Goal: Contribute content: Contribute content

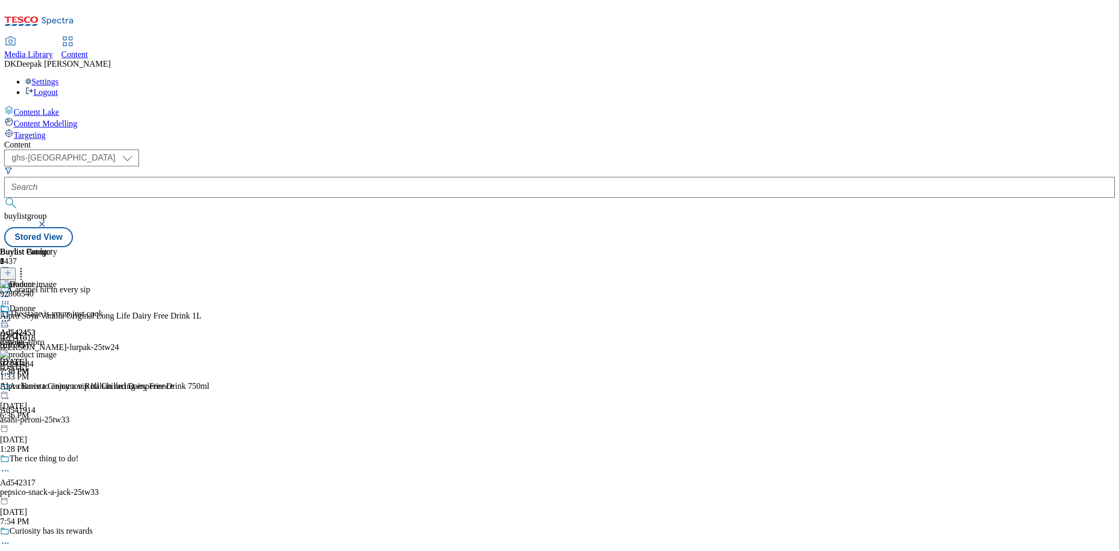
select select "ghs-[GEOGRAPHIC_DATA]"
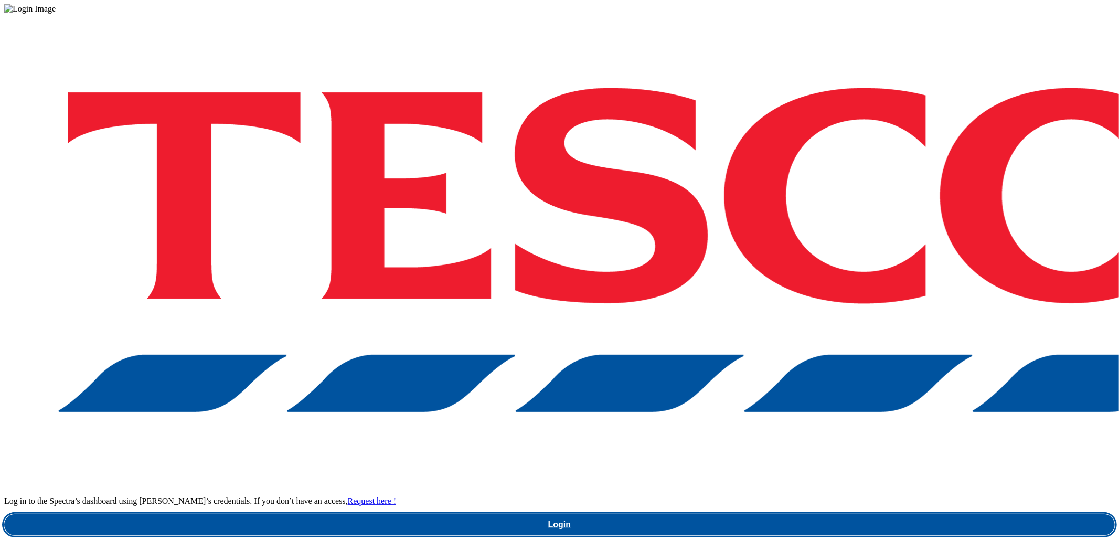
click at [775, 514] on link "Login" at bounding box center [559, 524] width 1110 height 21
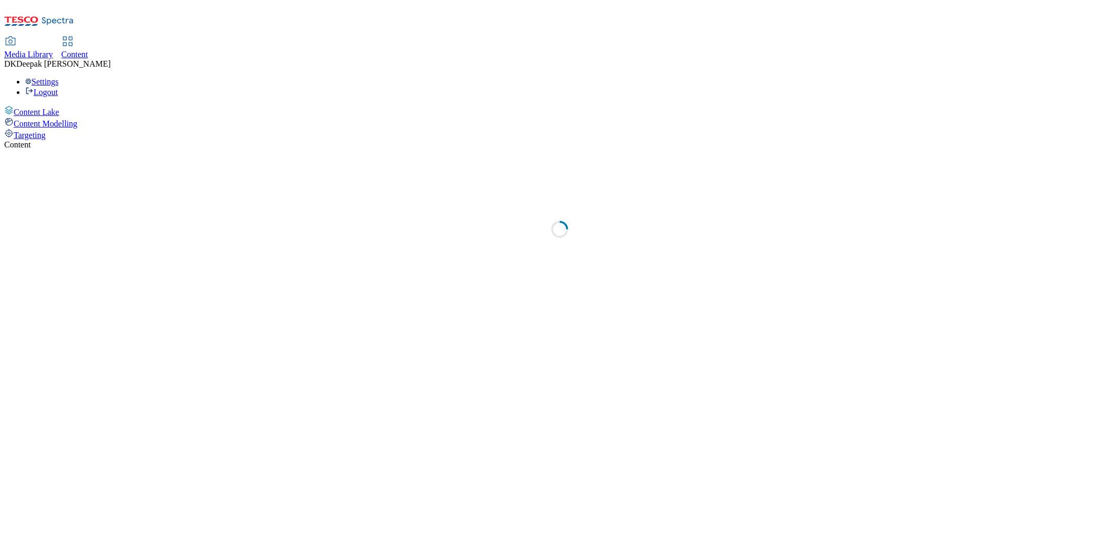
select select "ghs-[GEOGRAPHIC_DATA]"
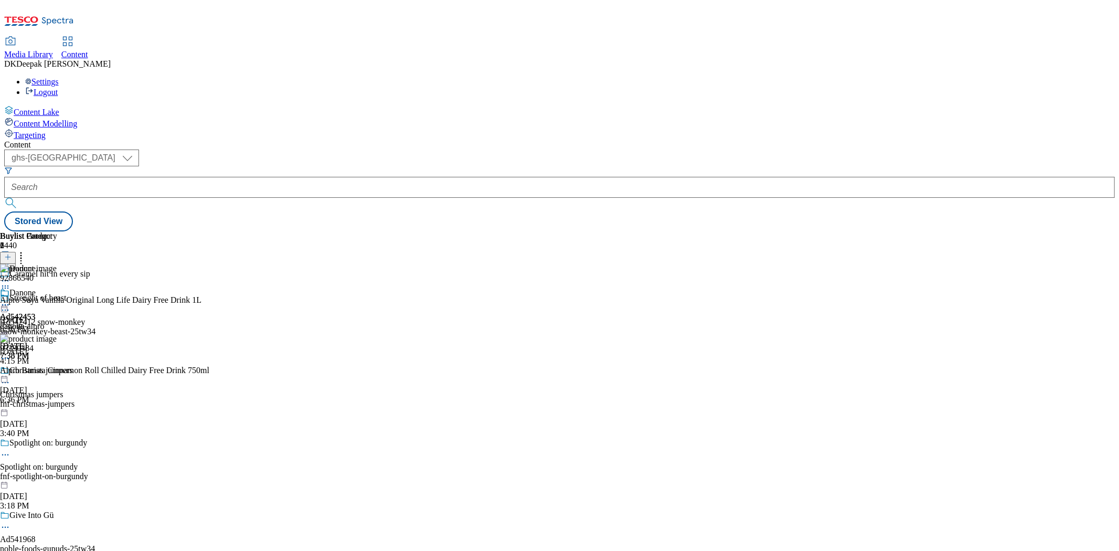
click at [11, 250] on button "button" at bounding box center [5, 252] width 11 height 5
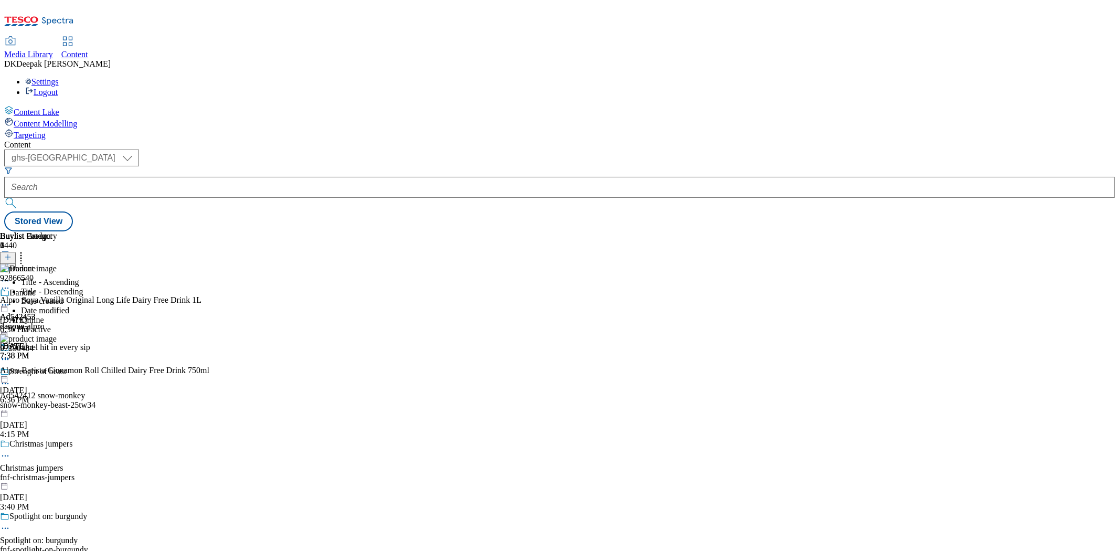
click at [16, 257] on button at bounding box center [8, 263] width 16 height 12
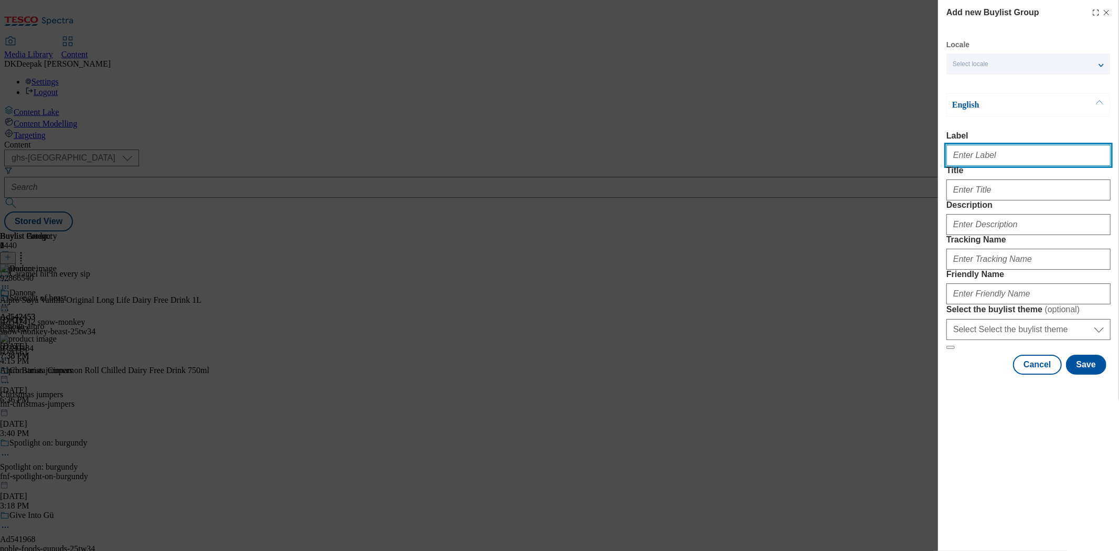
click at [993, 154] on input "Label" at bounding box center [1028, 155] width 164 height 21
paste input "Ad542246"
type input "Ad542246"
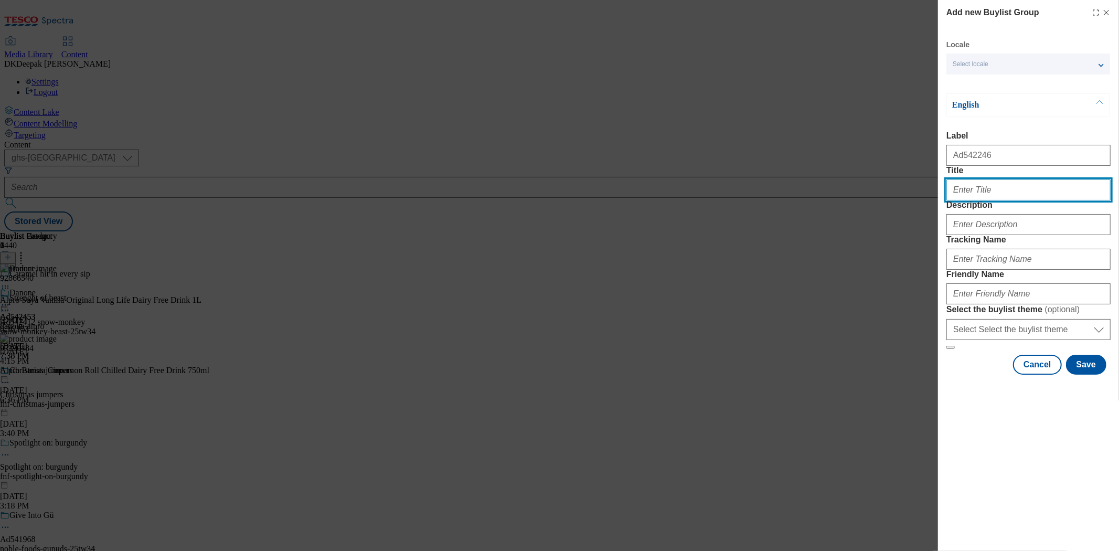
drag, startPoint x: 982, startPoint y: 206, endPoint x: 991, endPoint y: 242, distance: 37.8
click at [982, 200] on input "Title" at bounding box center [1028, 189] width 164 height 21
paste input "Easy to open. Easy to pour. Easy to store."
type input "Easy to open. Easy to pour. Easy to store."
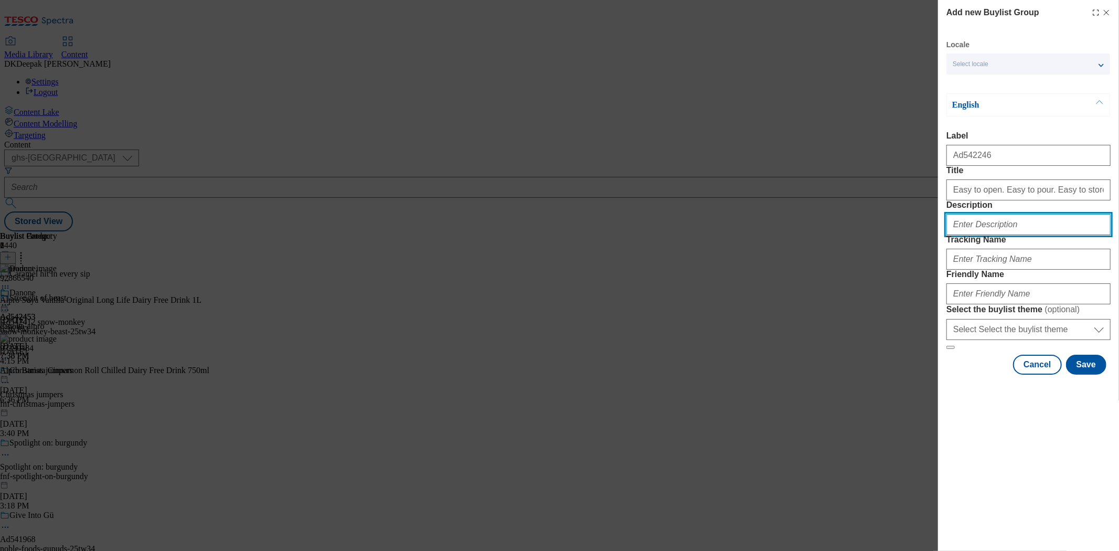
click at [998, 235] on input "Description" at bounding box center [1028, 224] width 164 height 21
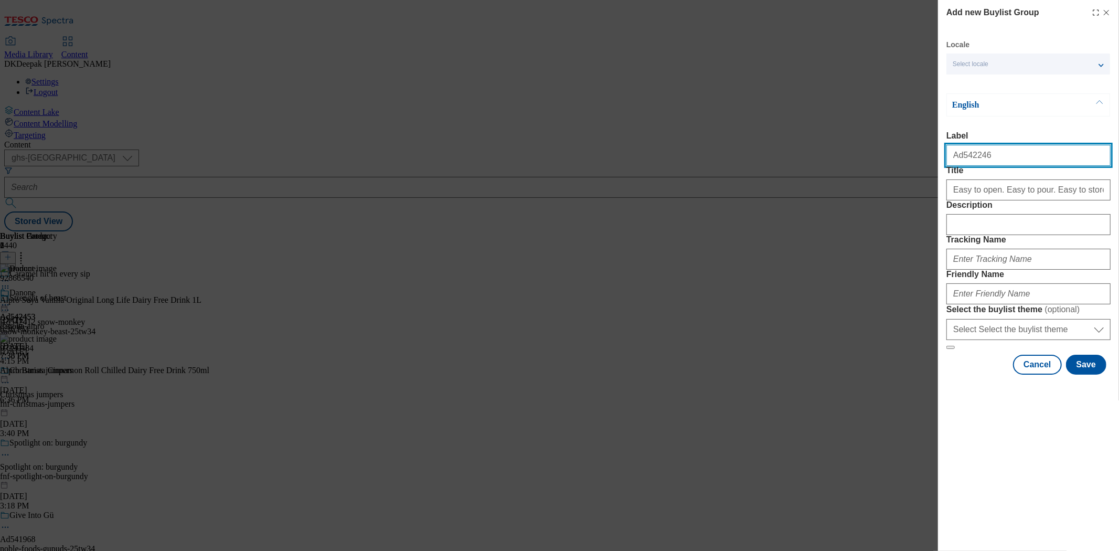
click at [969, 160] on input "Ad542246" at bounding box center [1028, 155] width 164 height 21
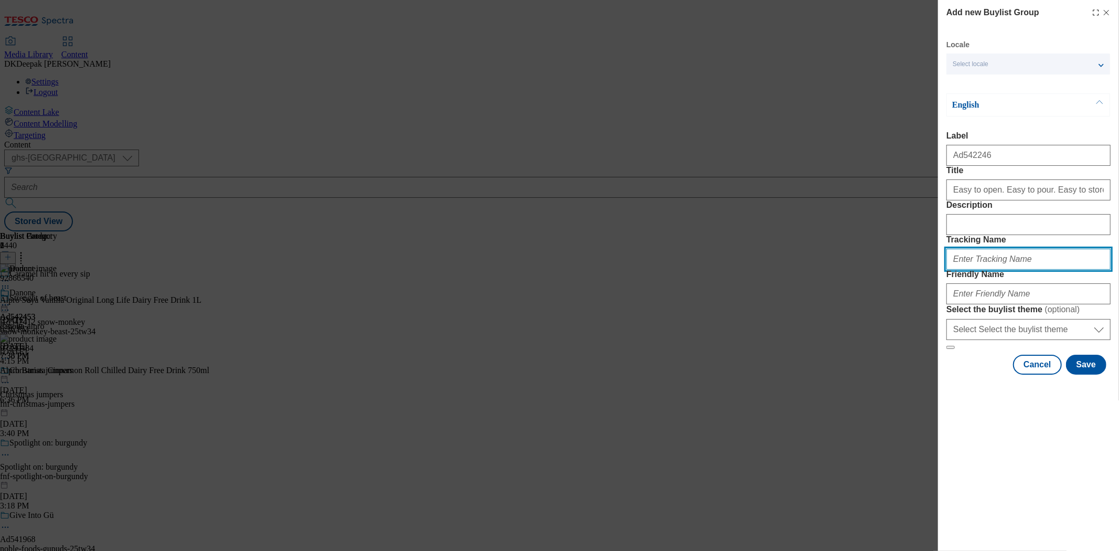
click at [978, 270] on input "Tracking Name" at bounding box center [1028, 259] width 164 height 21
paste input "Ad542246"
type input "DH_AD542246"
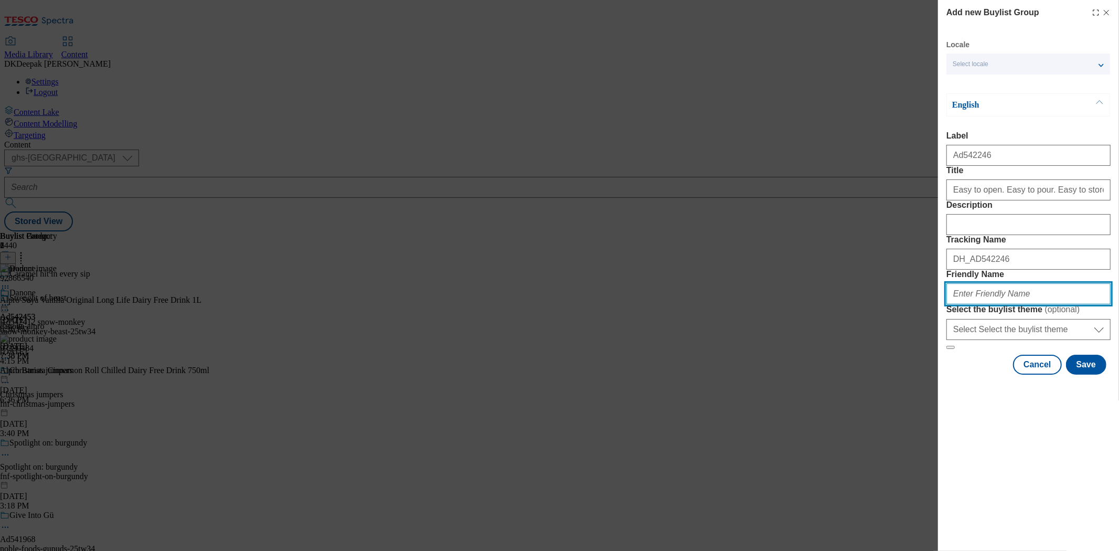
click at [979, 304] on input "Friendly Name" at bounding box center [1028, 293] width 164 height 21
paste input "Team Inspire Unica"
click at [866, 509] on div "Add new Buylist Group Locale Select locale English Welsh English Label Ad542246…" at bounding box center [559, 275] width 1119 height 551
click at [1031, 304] on input "team-inspire-unica-" at bounding box center [1028, 293] width 164 height 21
click at [829, 534] on div "Add new Buylist Group Locale Select locale English Welsh English Label Ad542246…" at bounding box center [559, 275] width 1119 height 551
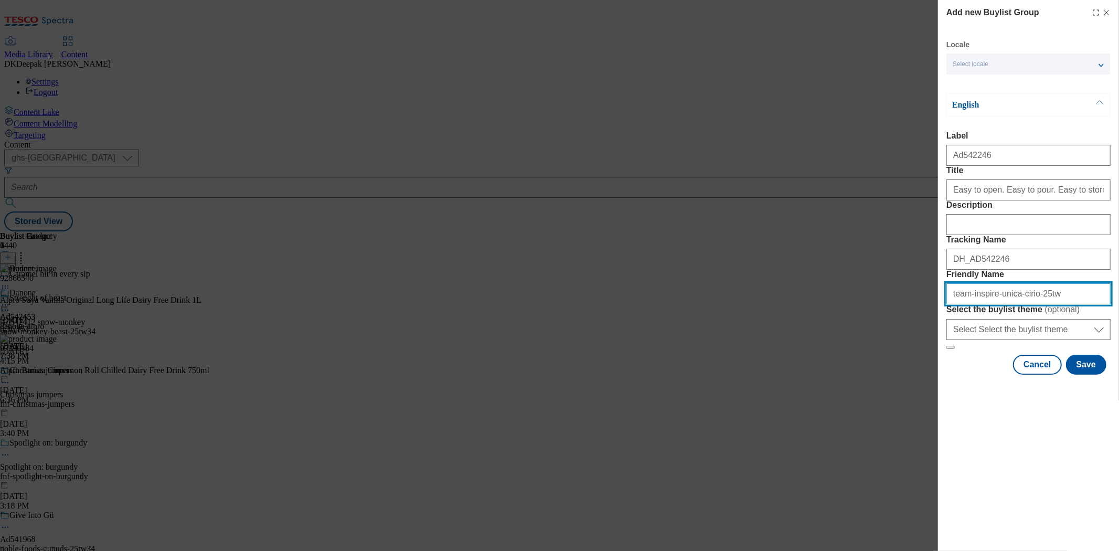
click at [1044, 304] on input "team-inspire-unica-cirio-25tw" at bounding box center [1028, 293] width 164 height 21
drag, startPoint x: 1024, startPoint y: 366, endPoint x: 872, endPoint y: 367, distance: 151.6
click at [872, 367] on div "Add new Buylist Group Locale Select locale English Welsh English Label Ad542246…" at bounding box center [559, 275] width 1119 height 551
type input "team-inspire-unica-cirio-25tw34"
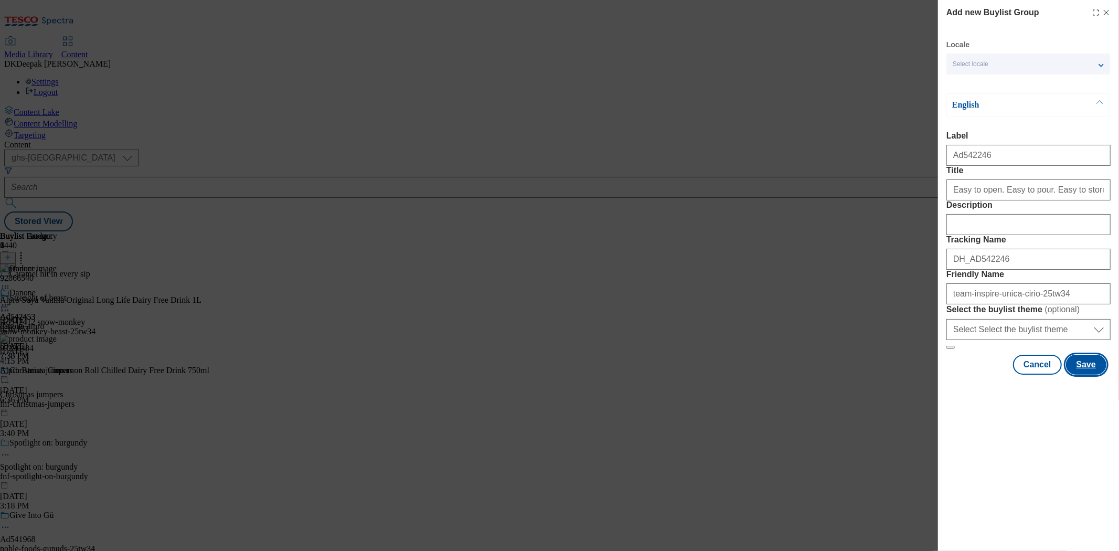
click at [1081, 374] on button "Save" at bounding box center [1086, 365] width 40 height 20
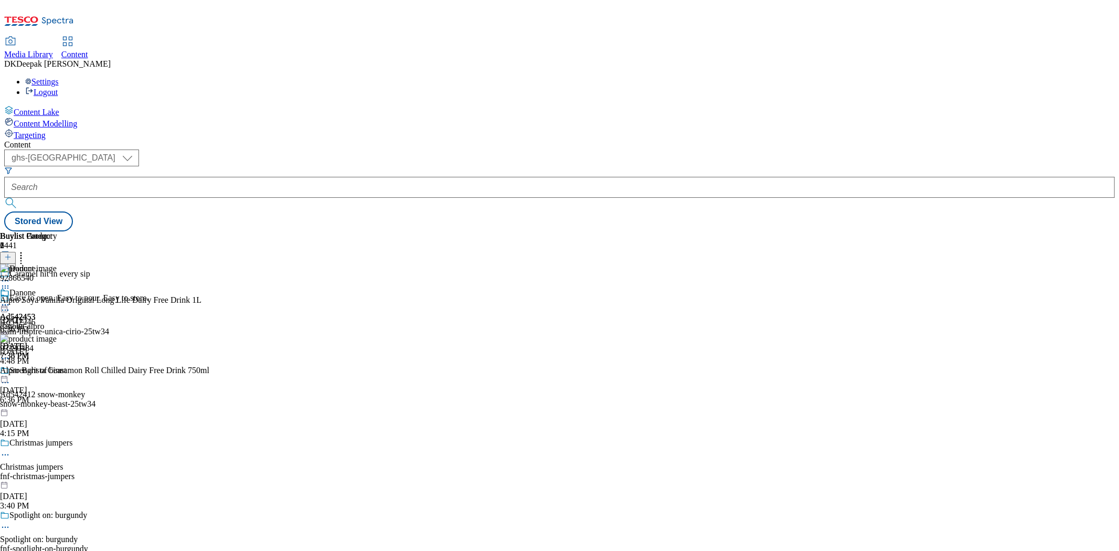
click at [174, 293] on div "Easy to open. Easy to pour. Easy to store. Ad542246 team-inspire-unica-cirio-25…" at bounding box center [87, 329] width 174 height 72
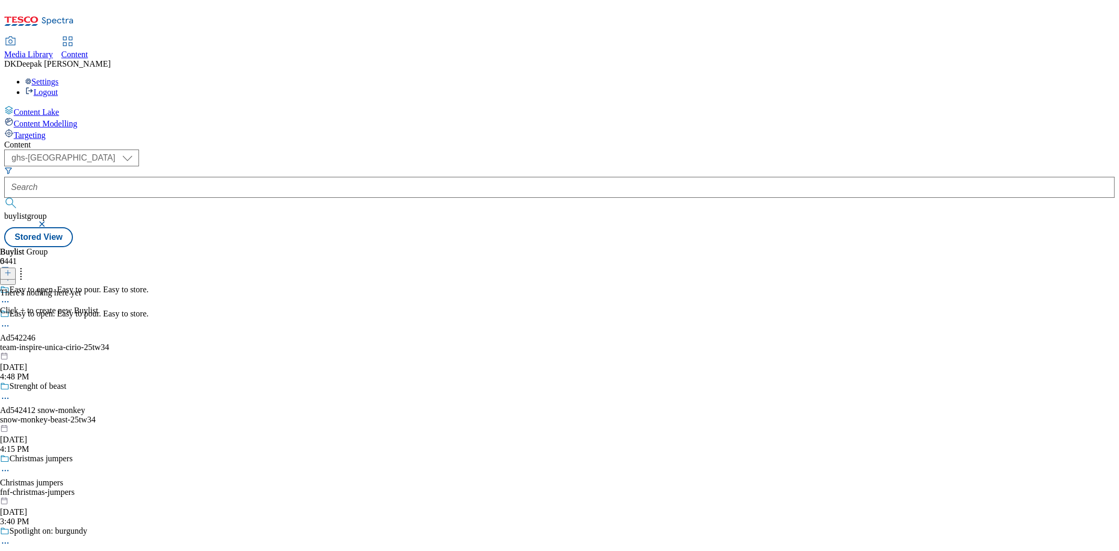
click at [12, 269] on icon at bounding box center [7, 272] width 7 height 7
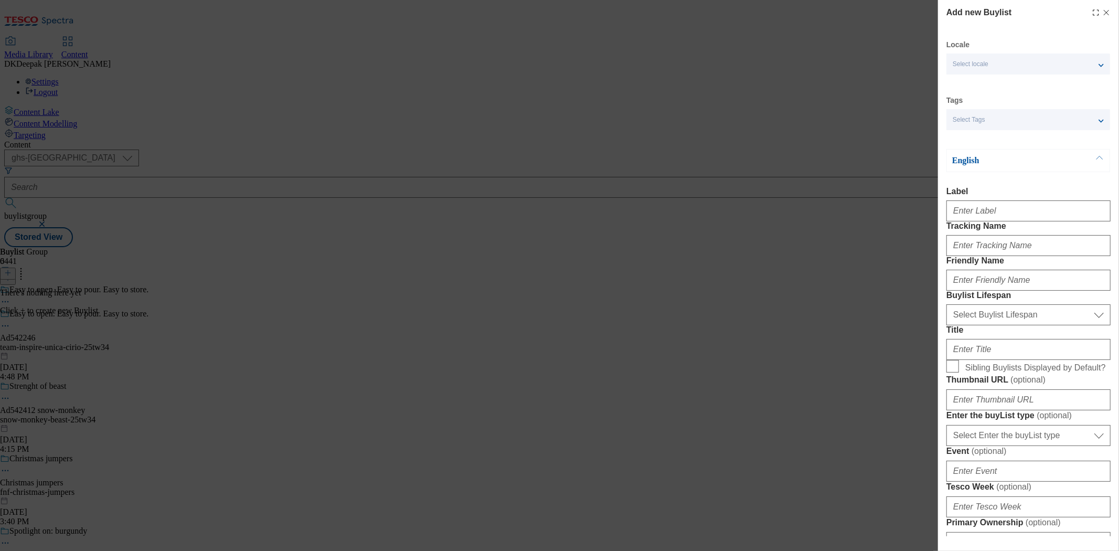
drag, startPoint x: 585, startPoint y: 361, endPoint x: 752, endPoint y: 308, distance: 175.0
click at [585, 361] on div "Add new Buylist Locale Select locale English Welsh Tags Select Tags fnf marketp…" at bounding box center [559, 275] width 1119 height 551
click at [979, 207] on input "Label" at bounding box center [1028, 210] width 164 height 21
paste input "Ad542246"
type input "Ad542246"
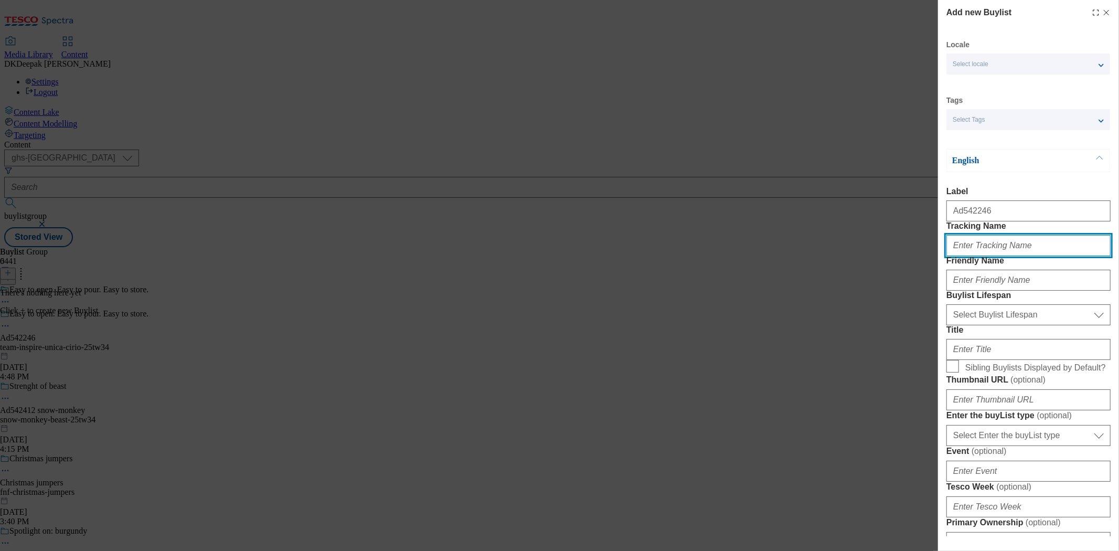
click at [1005, 256] on input "Tracking Name" at bounding box center [1028, 245] width 164 height 21
paste input "Ad542246"
type input "DH_AD542246"
drag, startPoint x: 598, startPoint y: 427, endPoint x: 805, endPoint y: 366, distance: 215.6
click at [598, 427] on div "Add new Buylist Locale Select locale English Welsh Tags Select Tags fnf marketp…" at bounding box center [559, 275] width 1119 height 551
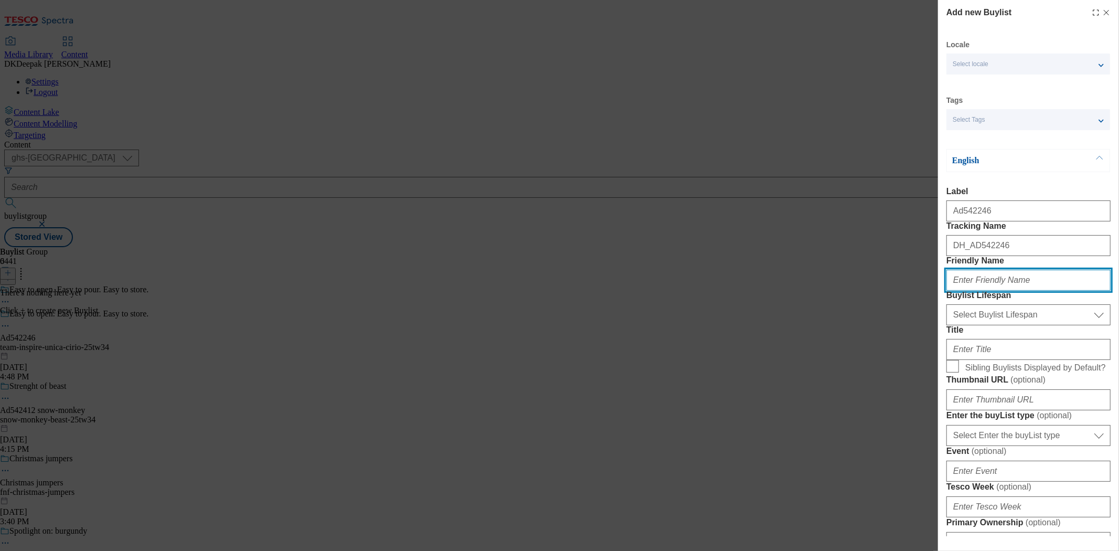
click at [989, 291] on input "Friendly Name" at bounding box center [1028, 280] width 164 height 21
paste input "team-inspire-unica"
type input "team-inspire-unica"
click at [994, 325] on div "Select Buylist Lifespan evergreen seasonal tactical Select Buylist Lifespan" at bounding box center [1028, 312] width 164 height 25
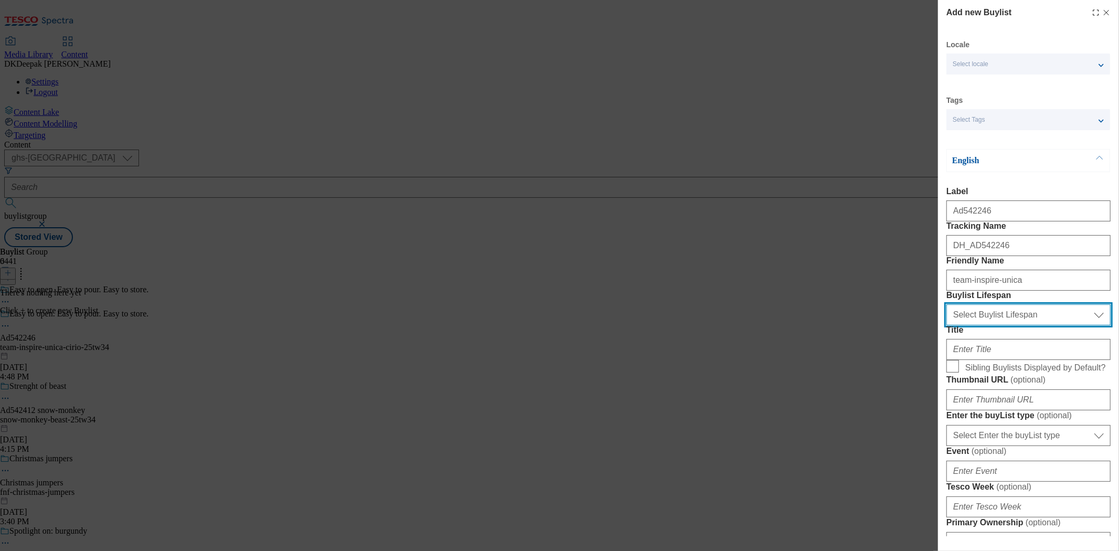
click at [994, 325] on select "Select Buylist Lifespan evergreen seasonal tactical" at bounding box center [1028, 314] width 164 height 21
select select "tactical"
click at [946, 325] on select "Select Buylist Lifespan evergreen seasonal tactical" at bounding box center [1028, 314] width 164 height 21
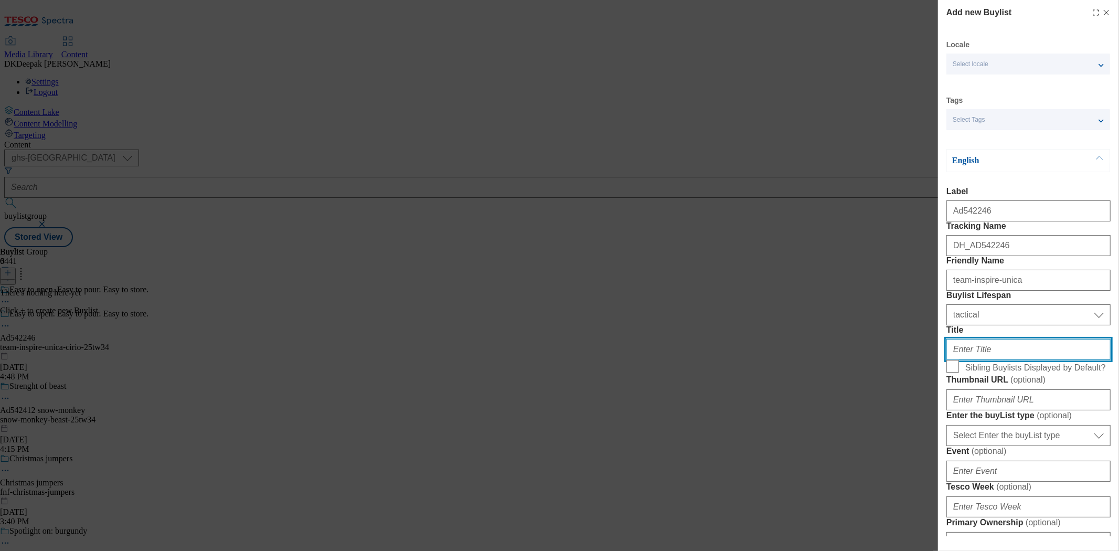
click at [976, 360] on input "Title" at bounding box center [1028, 349] width 164 height 21
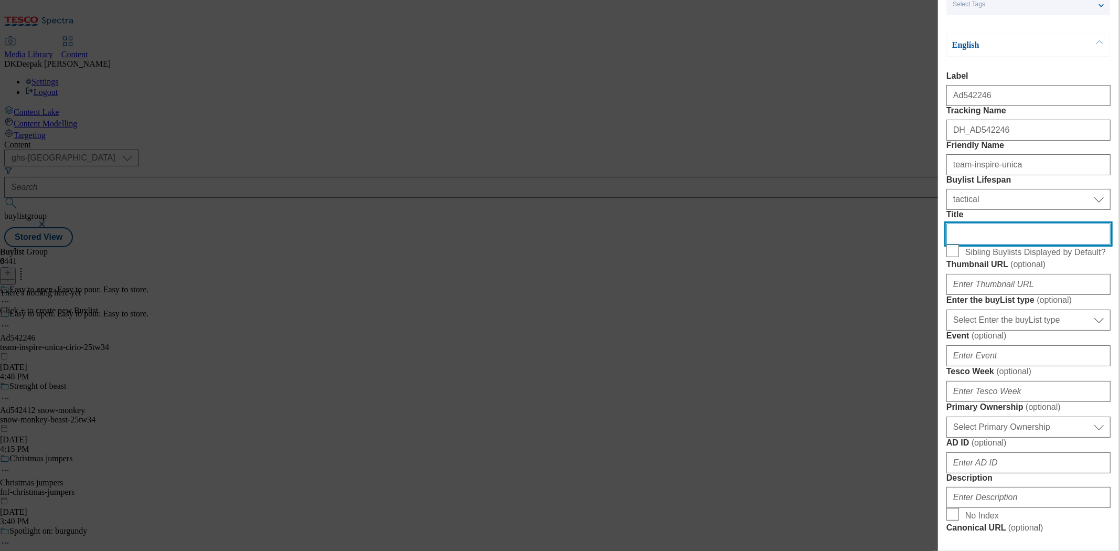
scroll to position [116, 0]
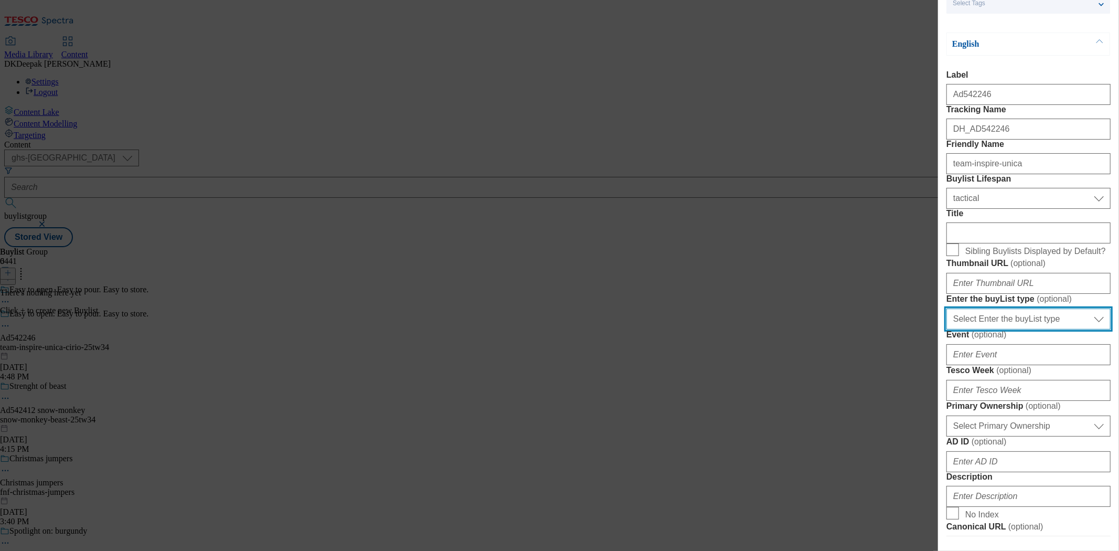
click at [1001, 329] on select "Select Enter the buyList type event supplier funded long term >4 weeks supplier…" at bounding box center [1028, 318] width 164 height 21
select select "supplier funded short term 1-3 weeks"
click at [946, 329] on select "Select Enter the buyList type event supplier funded long term >4 weeks supplier…" at bounding box center [1028, 318] width 164 height 21
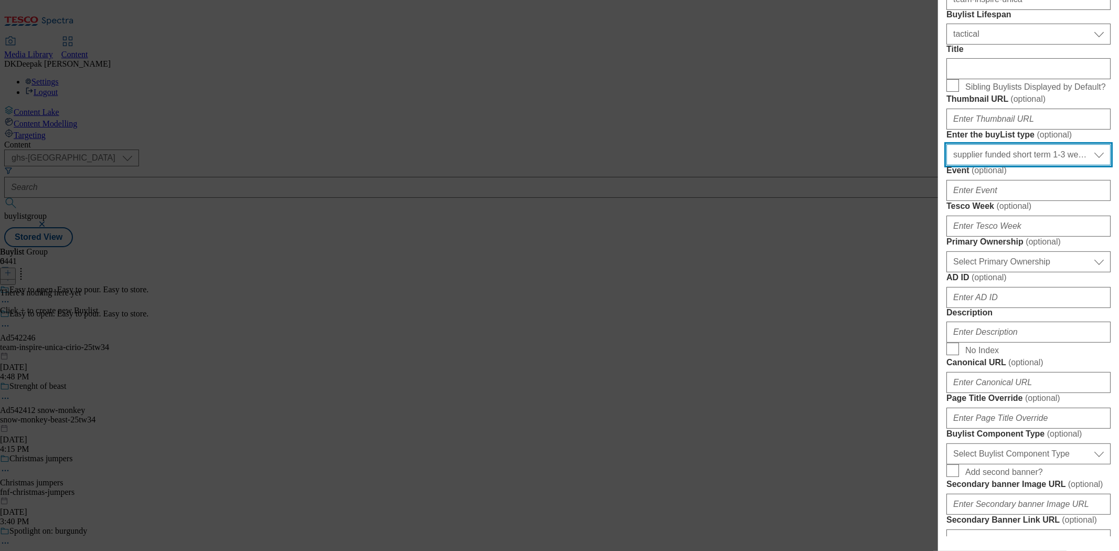
scroll to position [291, 0]
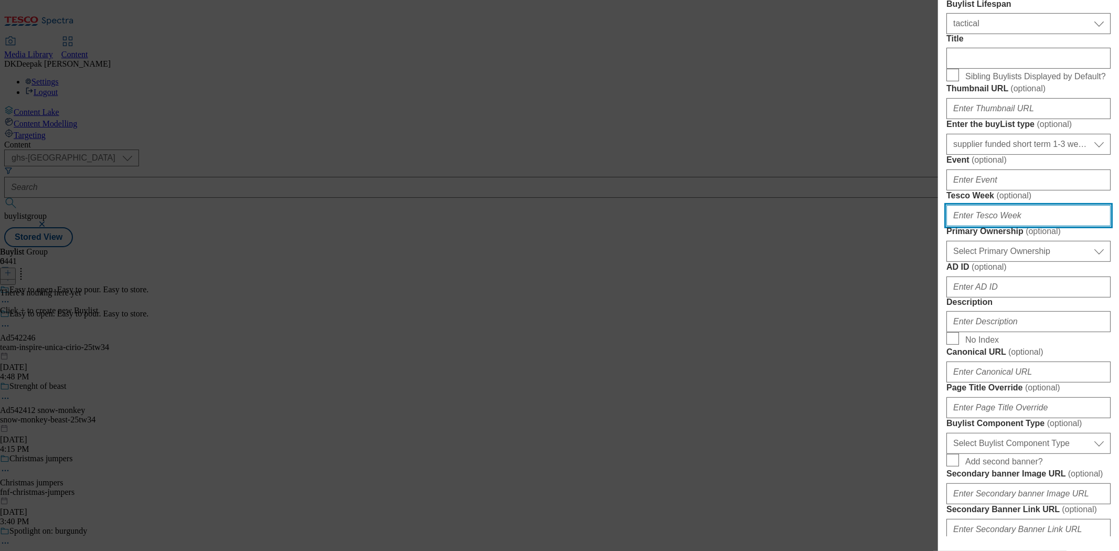
click at [1001, 226] on input "Tesco Week ( optional )" at bounding box center [1028, 215] width 164 height 21
type input "34"
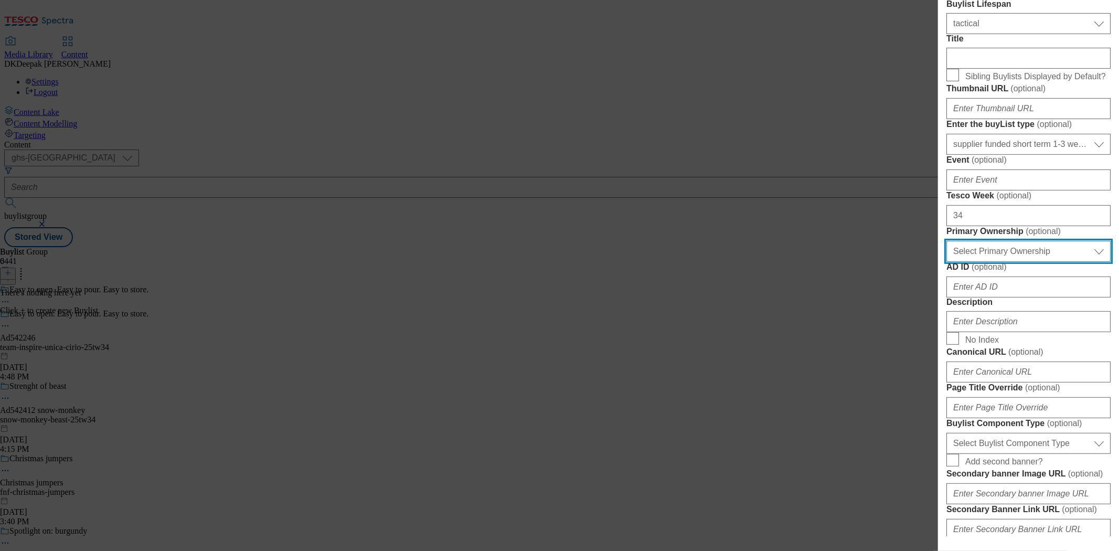
click at [992, 262] on select "Select Primary Ownership tesco dunnhumby" at bounding box center [1028, 251] width 164 height 21
select select "dunnhumby"
click at [946, 262] on select "Select Primary Ownership tesco dunnhumby" at bounding box center [1028, 251] width 164 height 21
drag, startPoint x: 620, startPoint y: 383, endPoint x: 698, endPoint y: 383, distance: 77.6
click at [620, 383] on div "Add new Buylist Locale Select locale English Welsh Tags Select Tags fnf marketp…" at bounding box center [559, 275] width 1119 height 551
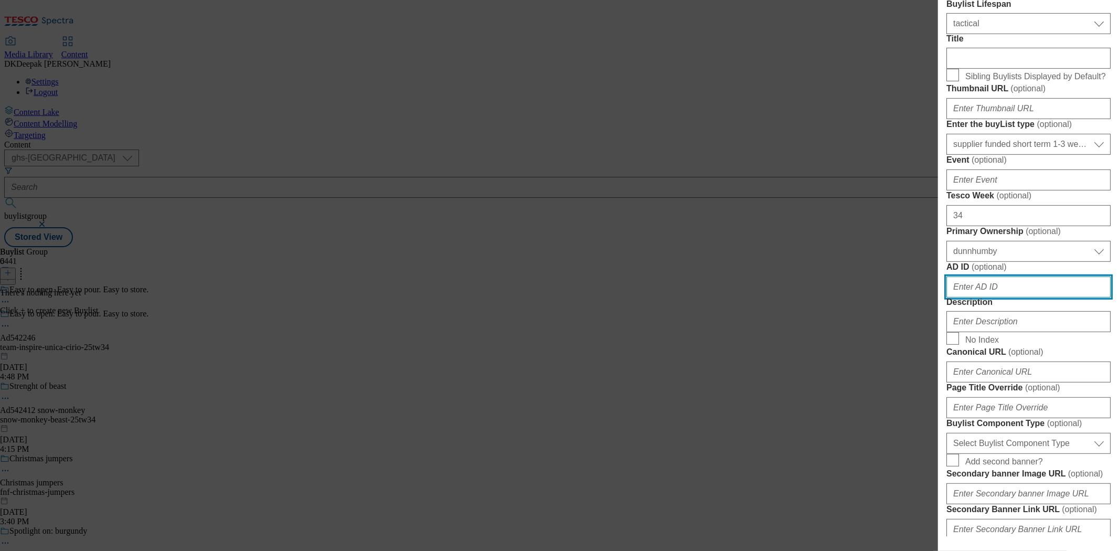
click at [993, 297] on input "AD ID ( optional )" at bounding box center [1028, 286] width 164 height 21
paste input "Ad542246"
drag, startPoint x: 960, startPoint y: 474, endPoint x: 929, endPoint y: 474, distance: 30.9
click at [929, 474] on div "Add new Buylist Locale Select locale English Welsh Tags Select Tags fnf marketp…" at bounding box center [559, 275] width 1119 height 551
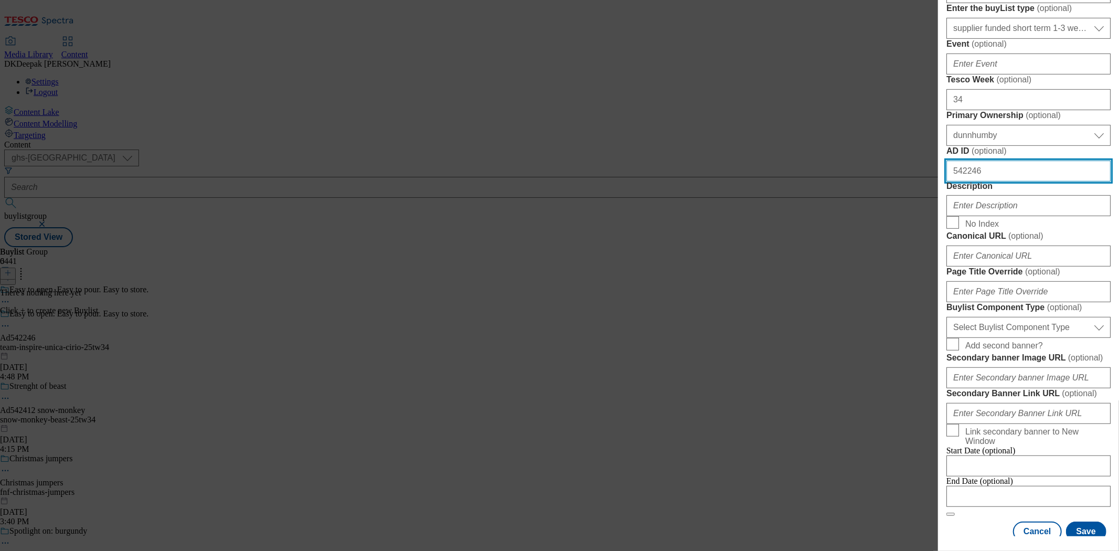
scroll to position [408, 0]
type input "542246"
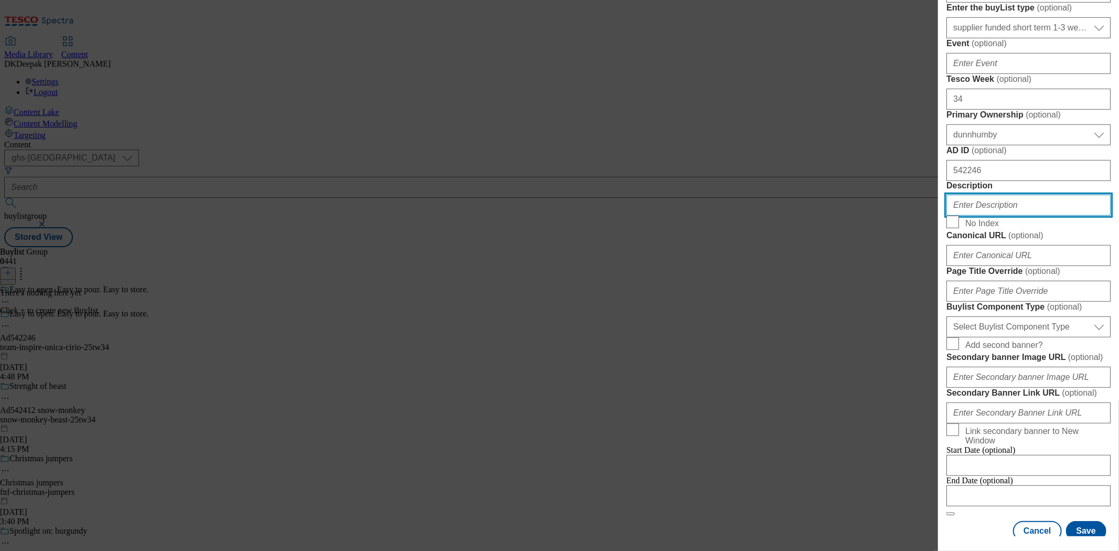
click at [987, 216] on input "Description" at bounding box center [1028, 205] width 164 height 21
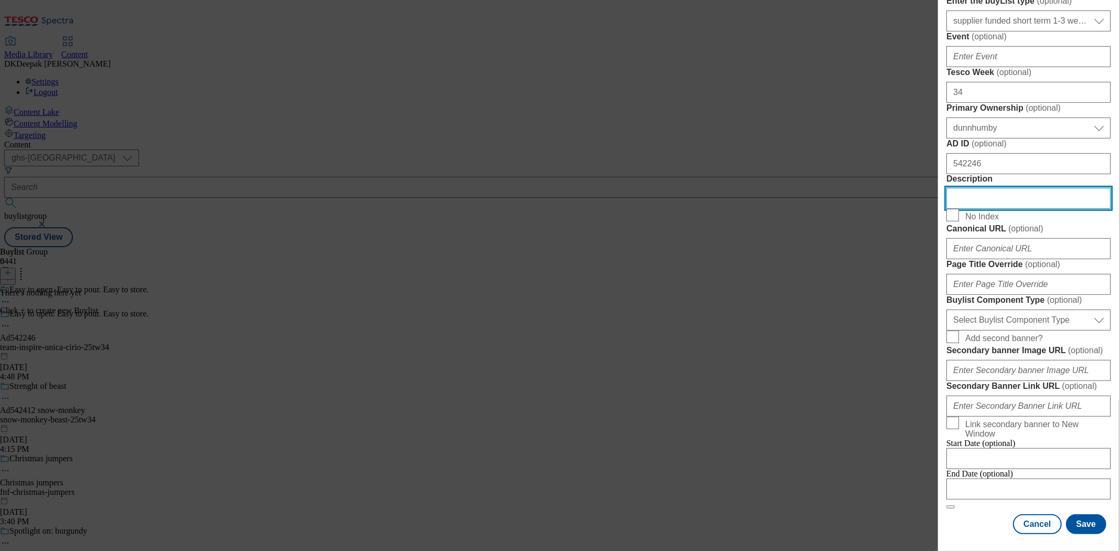
scroll to position [524, 0]
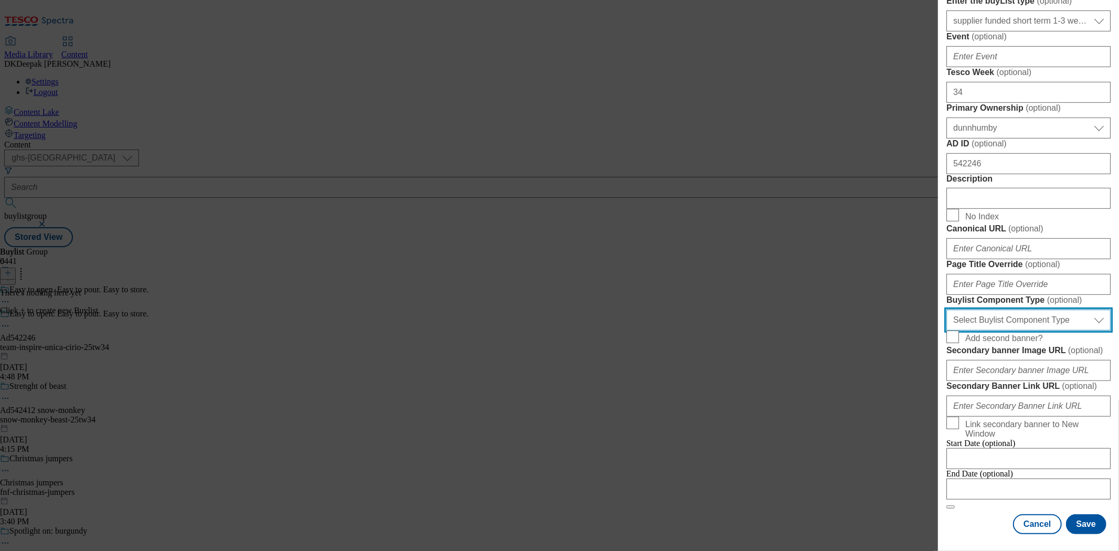
click at [1019, 330] on select "Select Buylist Component Type Banner Competition Header Meal" at bounding box center [1028, 319] width 164 height 21
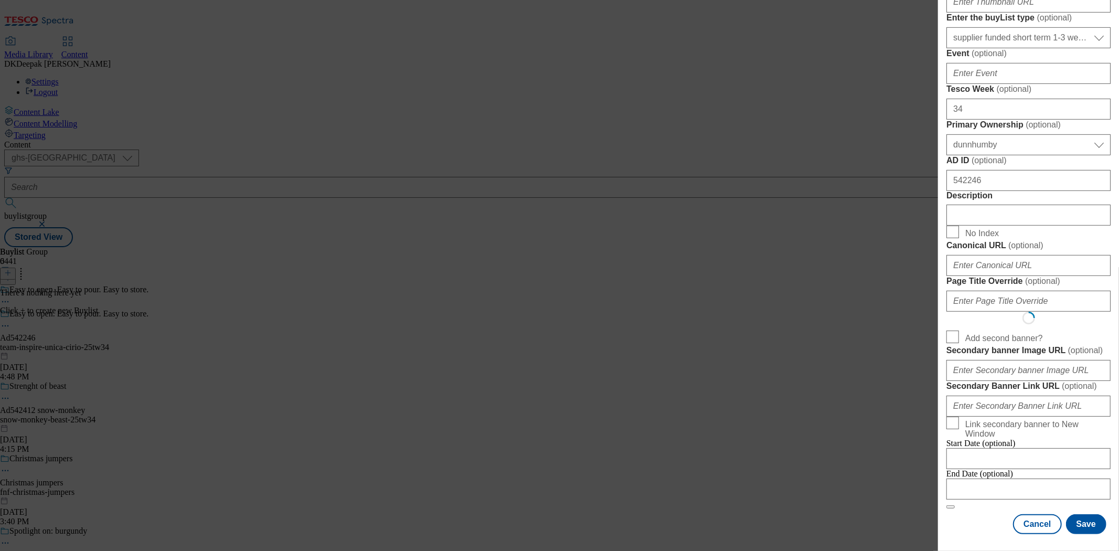
scroll to position [0, 0]
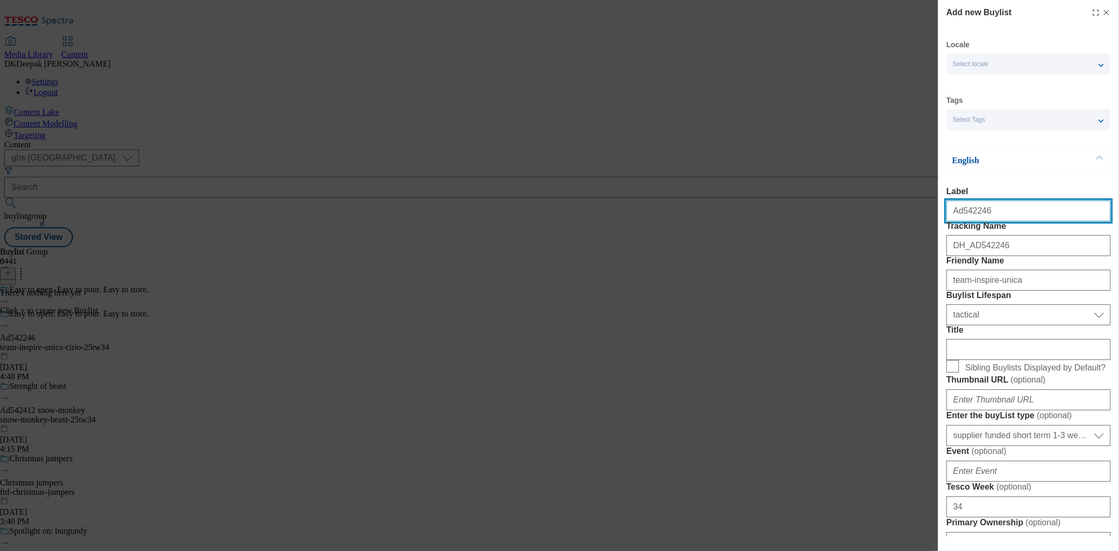
select select "Banner"
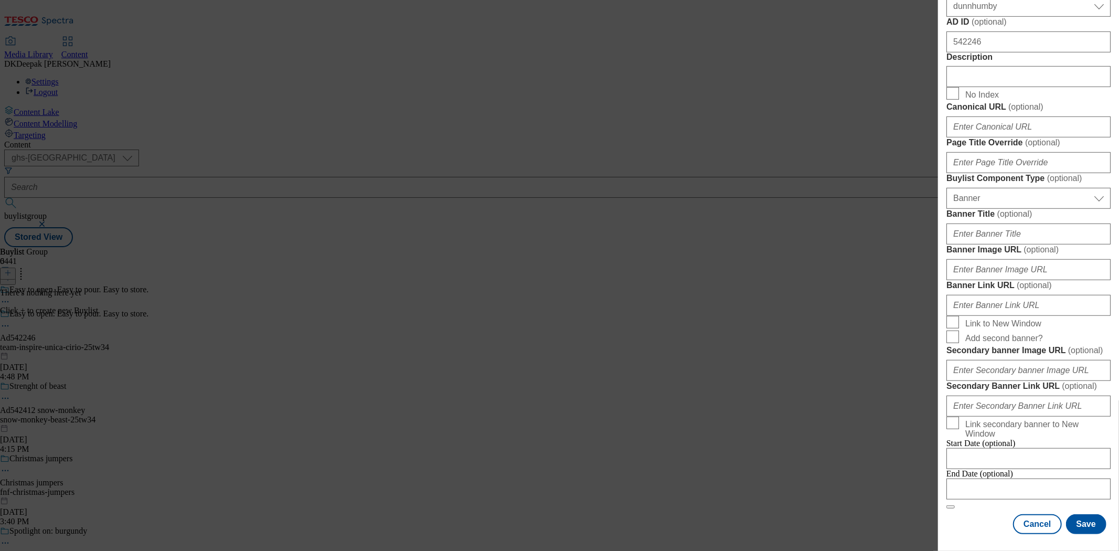
scroll to position [992, 0]
click at [1014, 478] on input "Modal" at bounding box center [1028, 488] width 164 height 21
select select "2025"
select select "October"
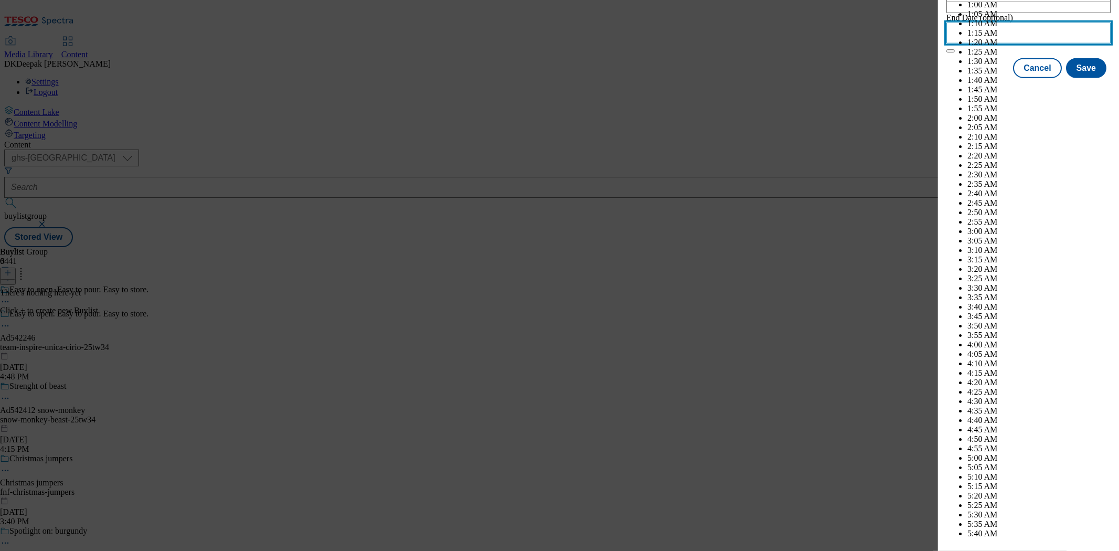
scroll to position [3904, 0]
select select "2026"
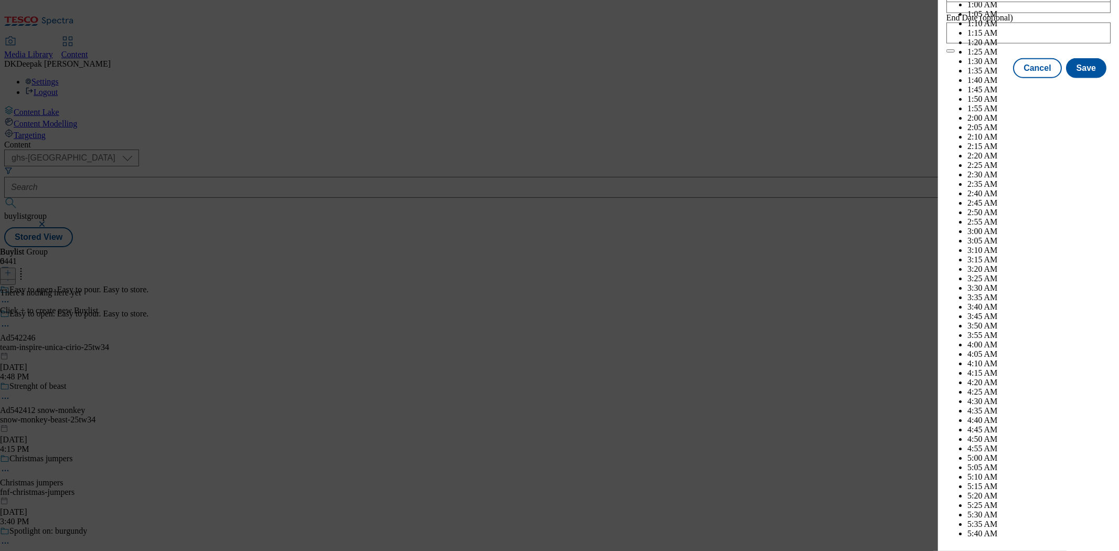
select select "January"
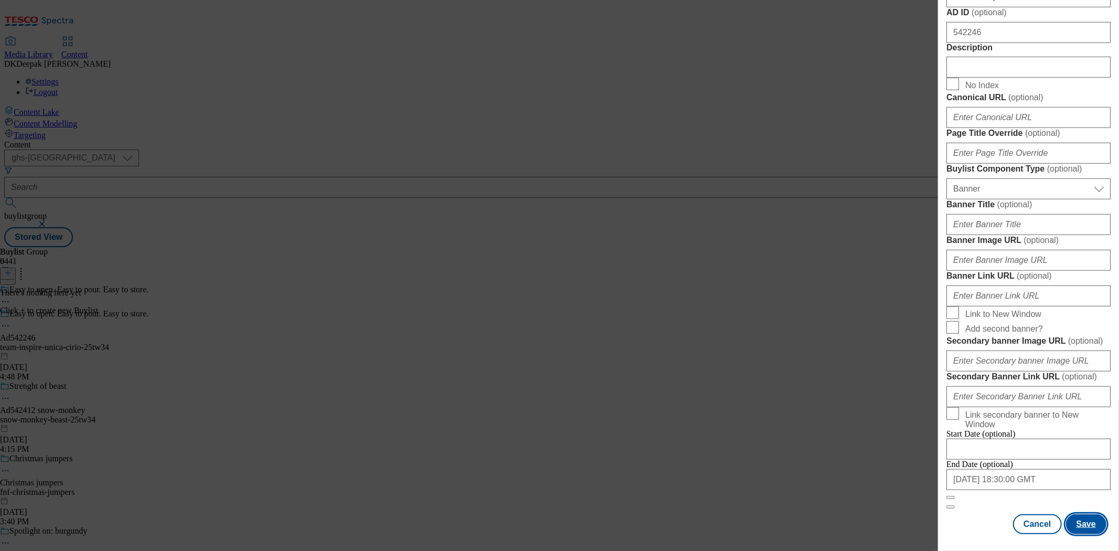
click at [1078, 514] on button "Save" at bounding box center [1086, 524] width 40 height 20
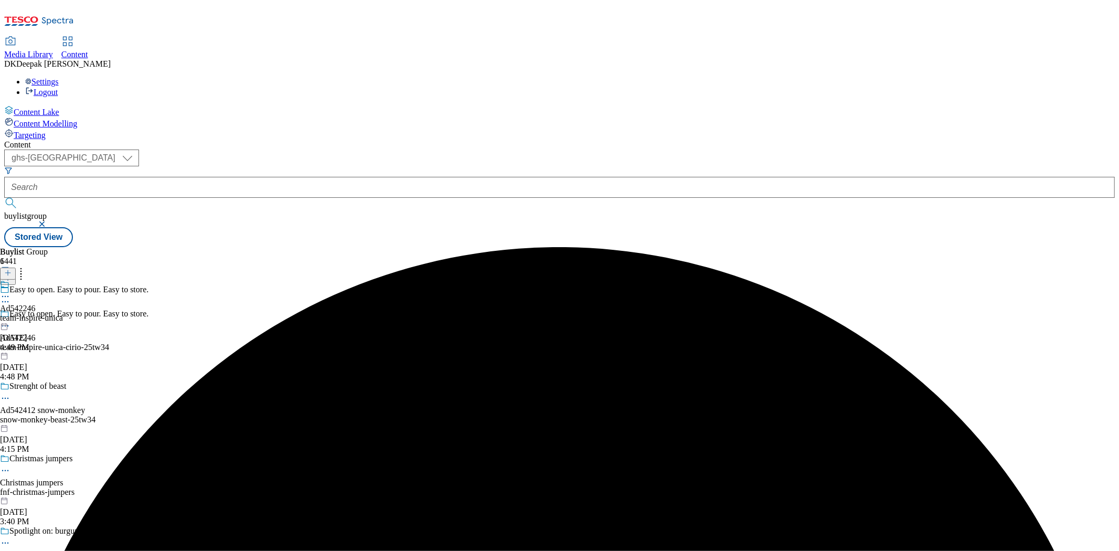
click at [63, 313] on div "team-inspire-unica" at bounding box center [31, 317] width 63 height 9
click at [12, 269] on icon at bounding box center [7, 272] width 7 height 7
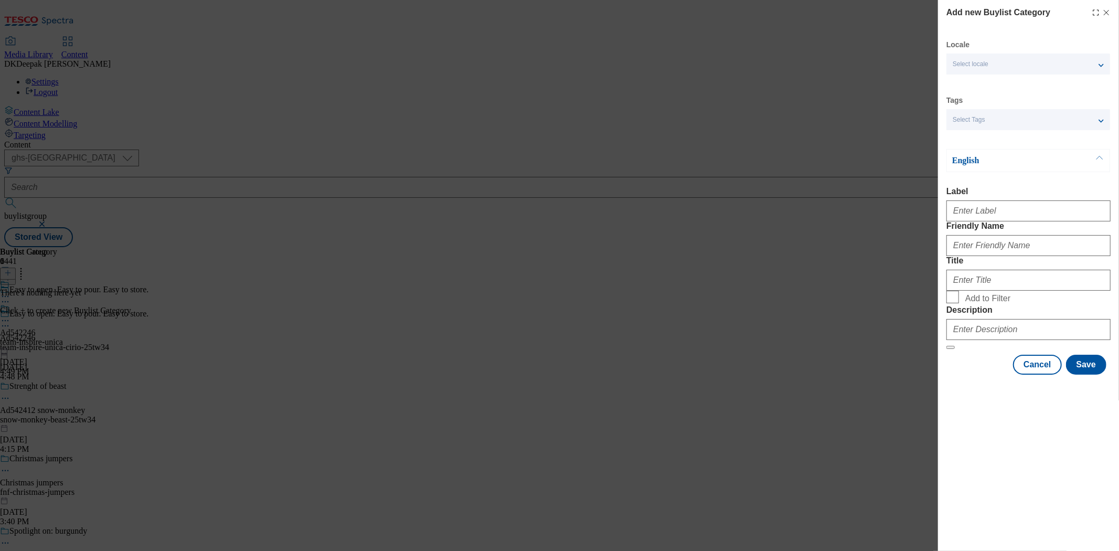
drag, startPoint x: 879, startPoint y: 162, endPoint x: 908, endPoint y: 172, distance: 31.0
click at [879, 162] on div "Add new Buylist Category Locale Select locale English Welsh Tags Select Tags fn…" at bounding box center [559, 275] width 1119 height 551
click at [997, 213] on input "Label" at bounding box center [1028, 210] width 164 height 21
paste input "Ad542246"
type input "Ad542246"
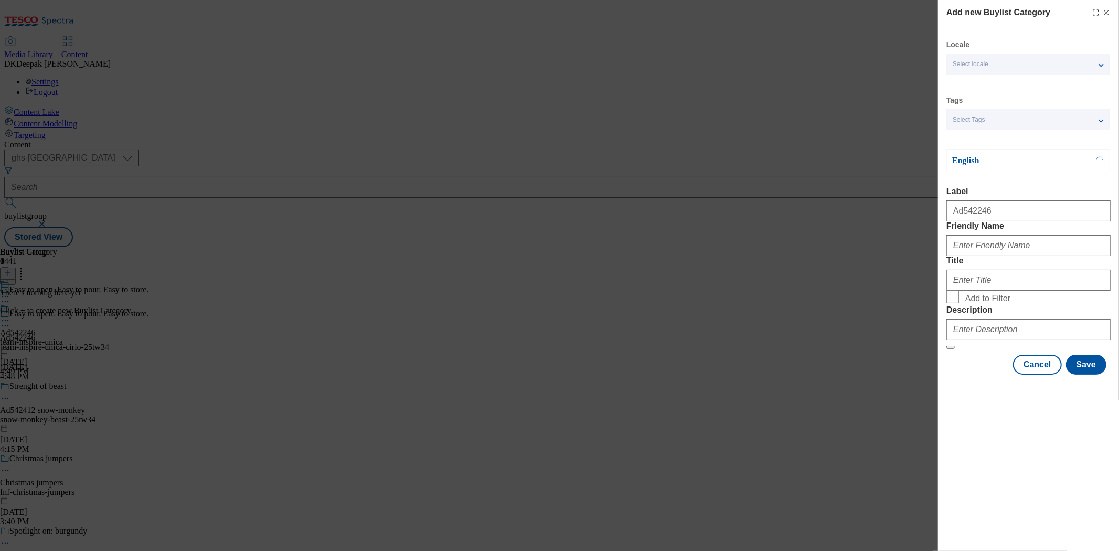
drag, startPoint x: 823, startPoint y: 72, endPoint x: 924, endPoint y: 177, distance: 144.7
click at [824, 72] on div "Add new Buylist Category Locale Select locale English Welsh Tags Select Tags fn…" at bounding box center [559, 275] width 1119 height 551
click at [997, 256] on input "Friendly Name" at bounding box center [1028, 245] width 164 height 21
paste input "team-inspire-unica-cirio"
type input "team-inspire-unica-cirio"
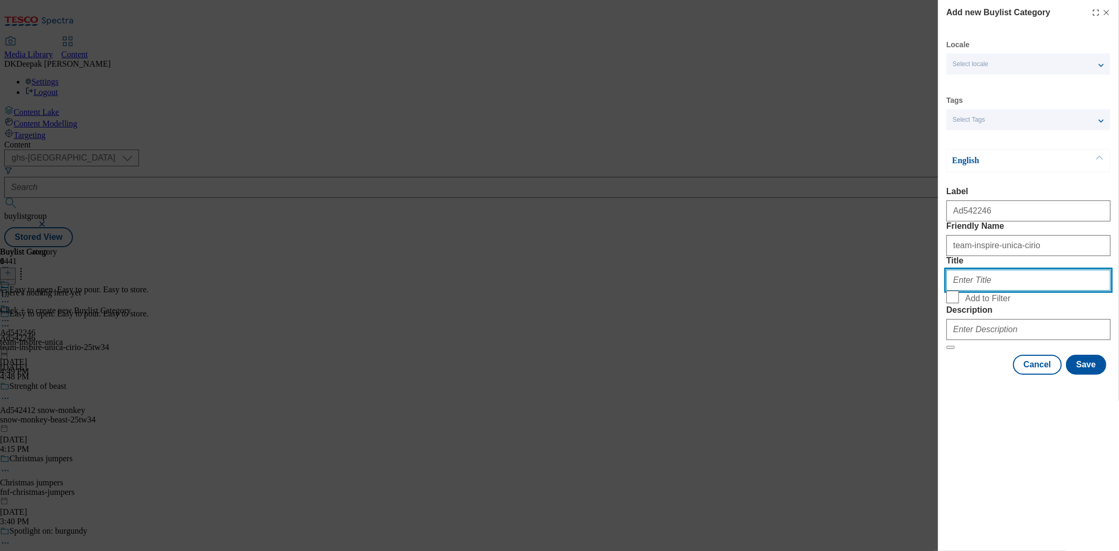
click at [982, 291] on input "Title" at bounding box center [1028, 280] width 164 height 21
paste input "Team Inspire Unica Dummy Account"
type input "Team Inspire Unica Dummy Account"
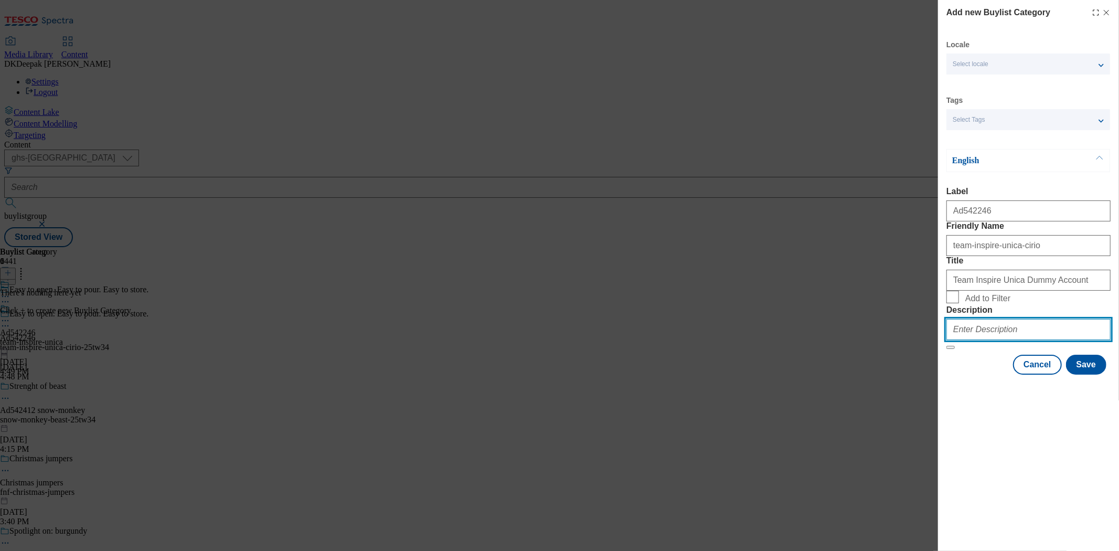
click at [998, 340] on input "Description" at bounding box center [1028, 329] width 164 height 21
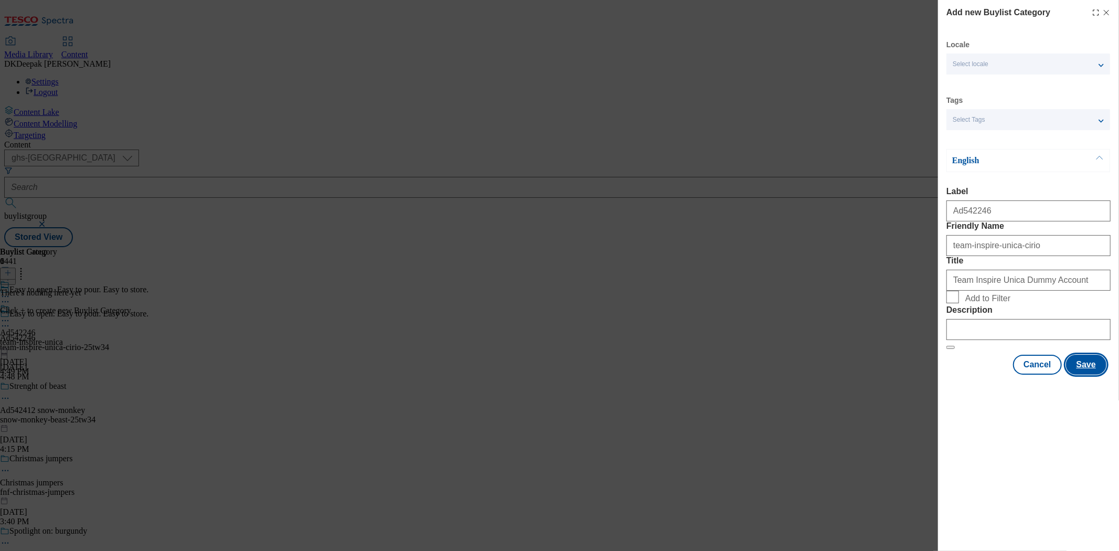
click at [1084, 374] on button "Save" at bounding box center [1086, 365] width 40 height 20
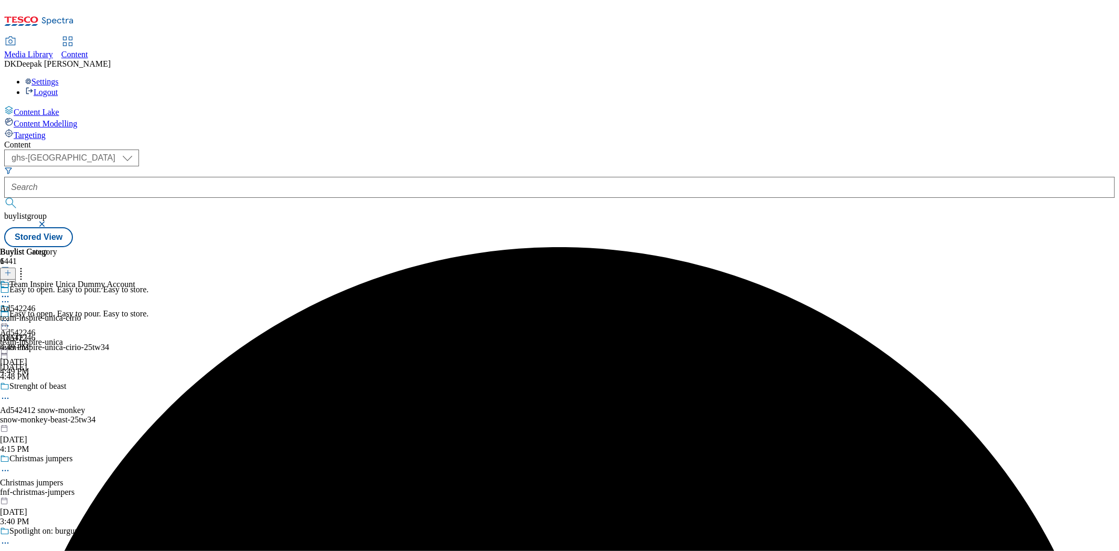
click at [135, 313] on div "team-inspire-unica-cirio" at bounding box center [67, 317] width 135 height 9
click at [12, 269] on icon at bounding box center [7, 272] width 7 height 7
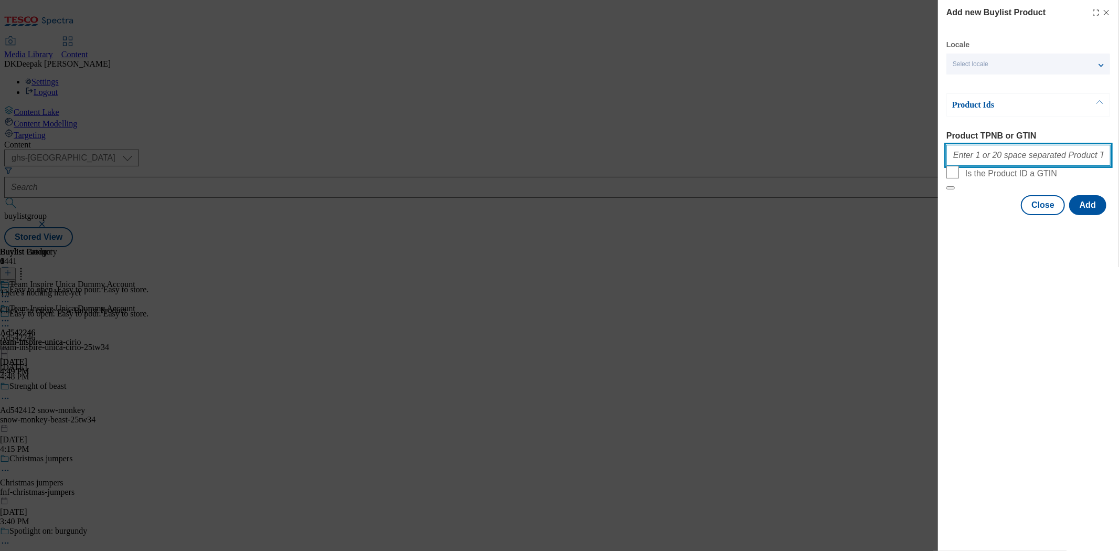
click at [1009, 156] on input "Product TPNB or GTIN" at bounding box center [1028, 155] width 164 height 21
paste input "94194161, 94194161"
type input "94194161, 94194161"
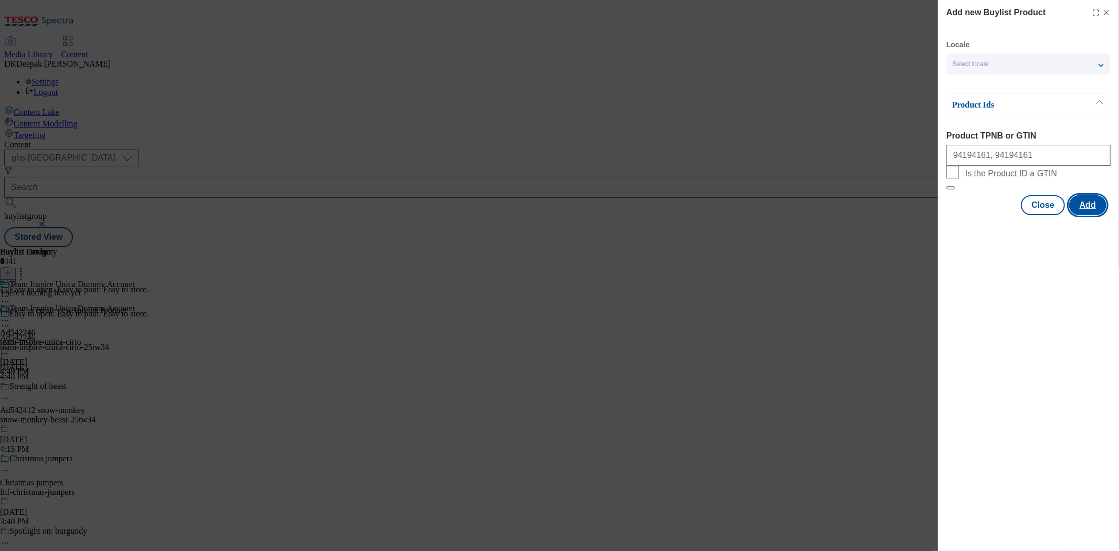
click at [1079, 215] on button "Add" at bounding box center [1087, 205] width 37 height 20
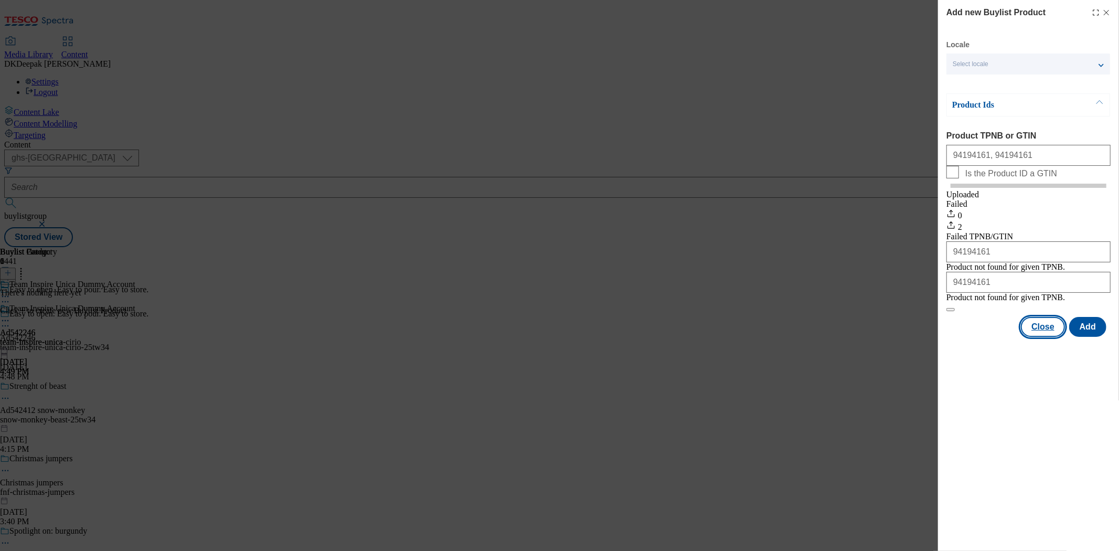
click at [1042, 337] on button "Close" at bounding box center [1043, 327] width 44 height 20
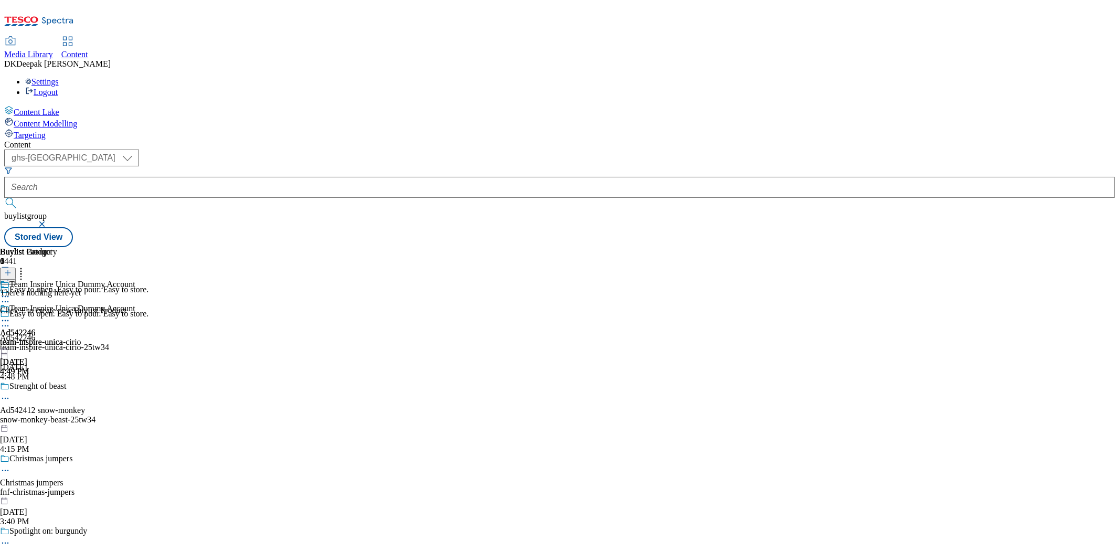
click at [12, 269] on icon at bounding box center [7, 272] width 7 height 7
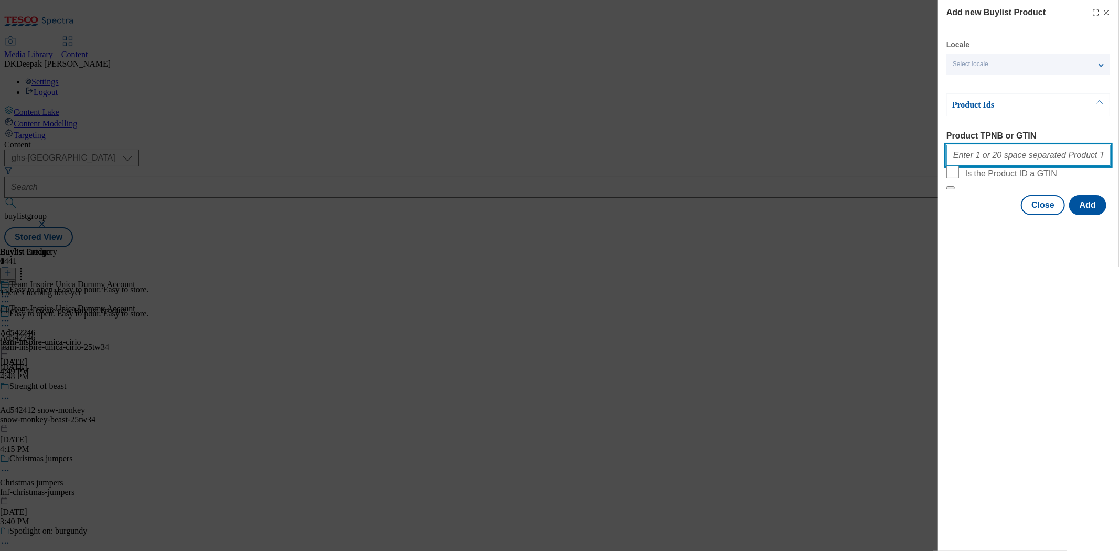
click at [999, 160] on input "Product TPNB or GTIN" at bounding box center [1028, 155] width 164 height 21
paste input "94194161, 94194161"
type input "94194161, 94194161"
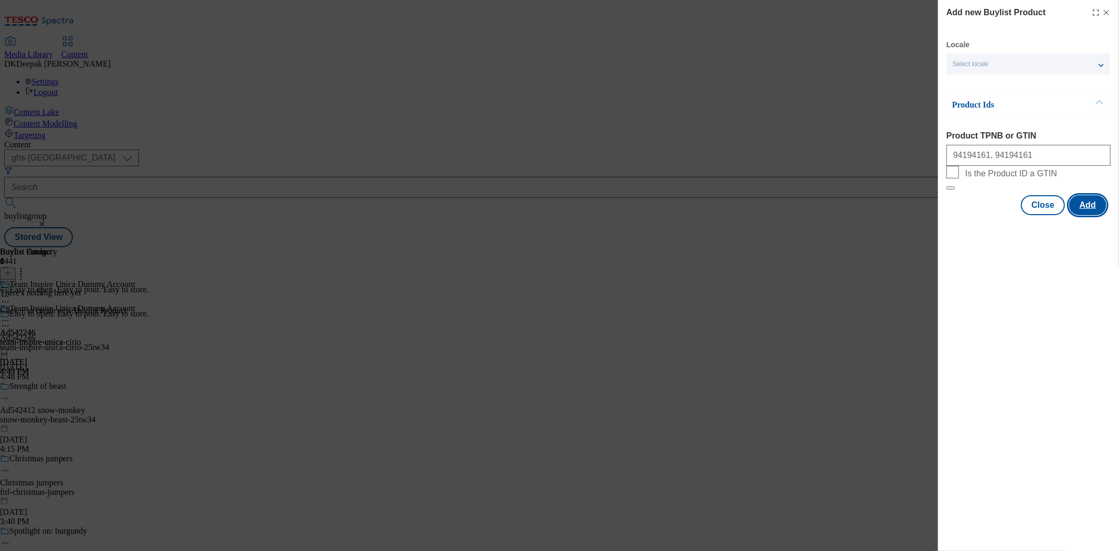
click at [1089, 215] on button "Add" at bounding box center [1087, 205] width 37 height 20
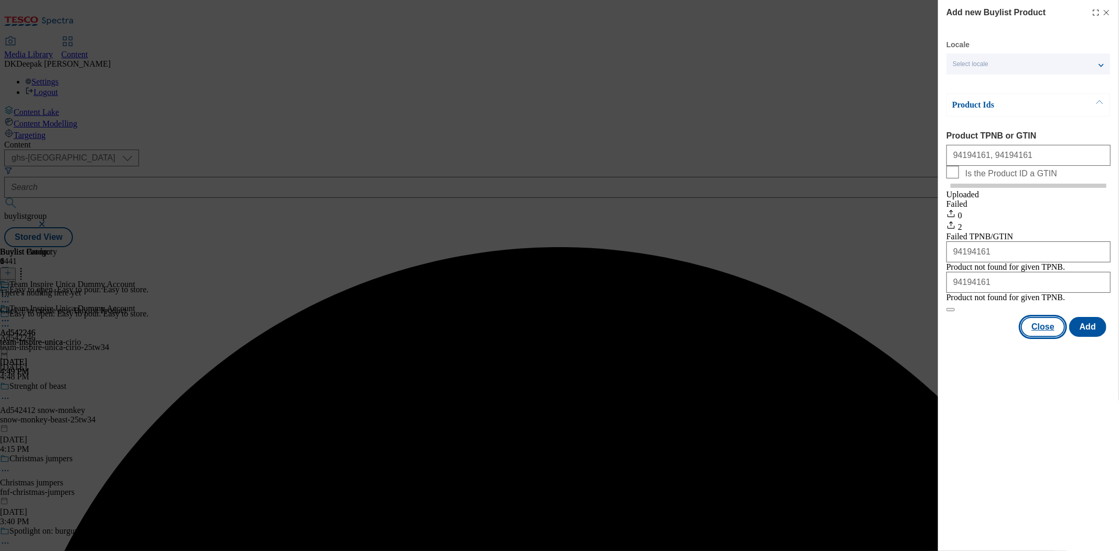
click at [1044, 337] on button "Close" at bounding box center [1043, 327] width 44 height 20
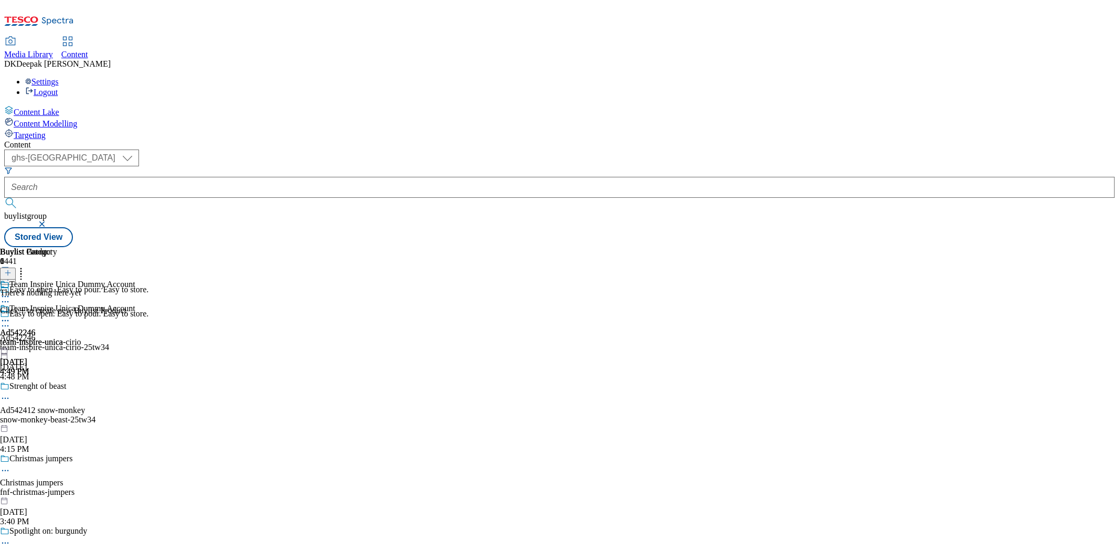
click at [10, 315] on icon at bounding box center [5, 320] width 10 height 10
click at [57, 387] on span "Preview" at bounding box center [45, 391] width 25 height 8
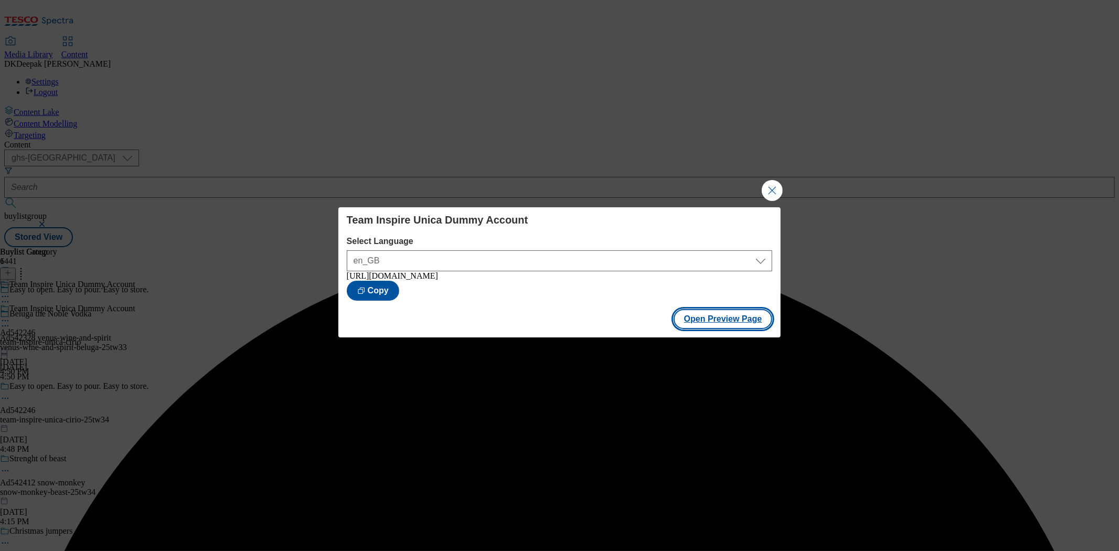
click at [714, 327] on button "Open Preview Page" at bounding box center [722, 319] width 99 height 20
